Goal: Browse casually

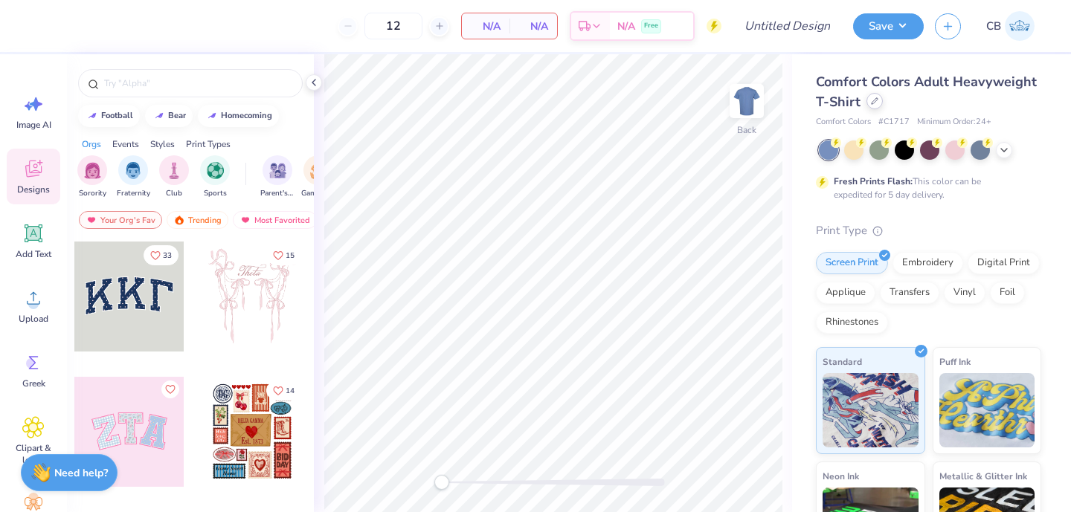
click at [879, 104] on div at bounding box center [874, 101] width 16 height 16
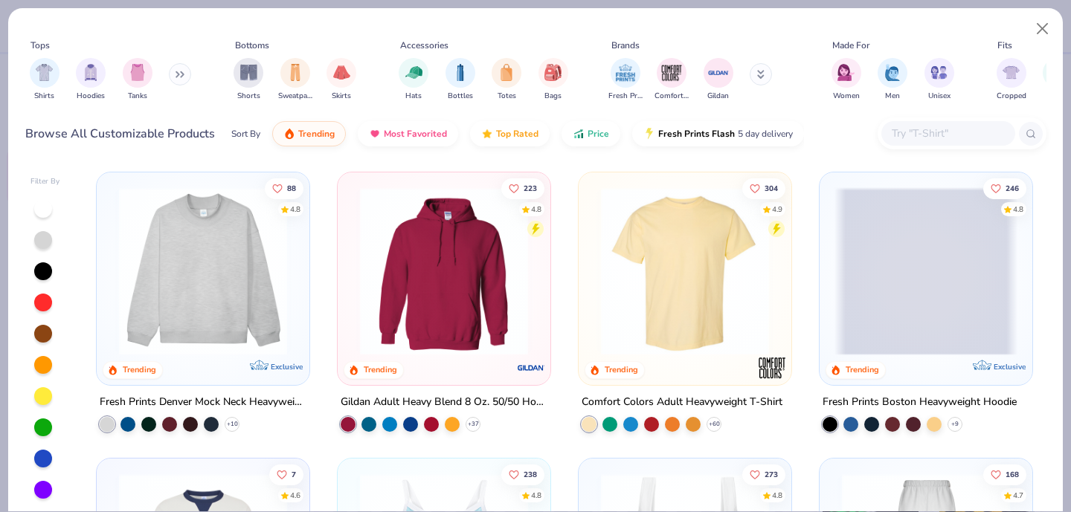
click at [202, 289] on img at bounding box center [203, 271] width 183 height 168
